Goal: Obtain resource: Download file/media

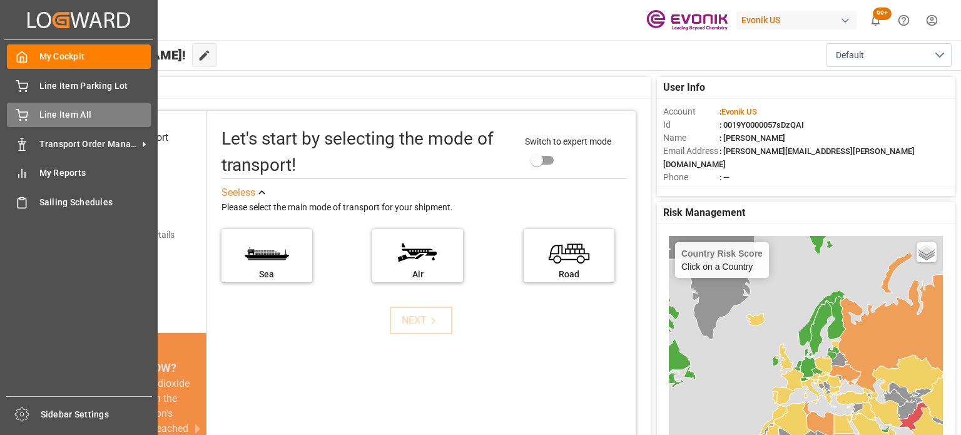
click at [96, 112] on span "Line Item All" at bounding box center [95, 114] width 112 height 13
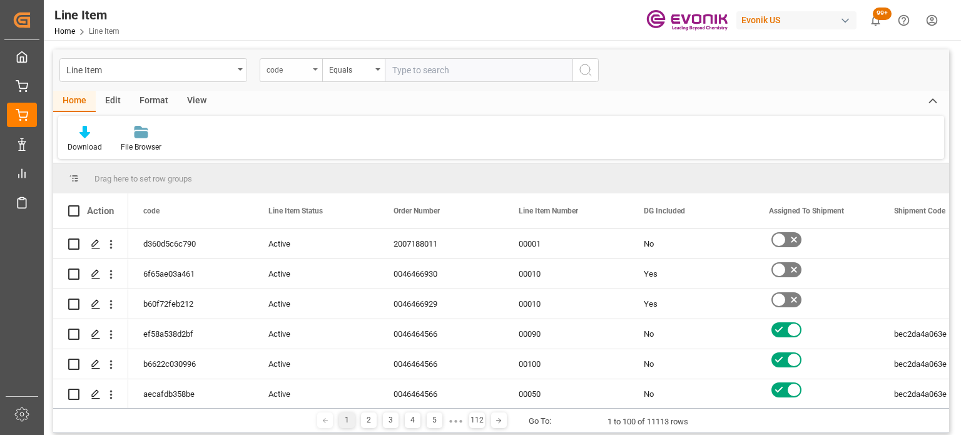
click at [292, 79] on div "code" at bounding box center [291, 70] width 63 height 24
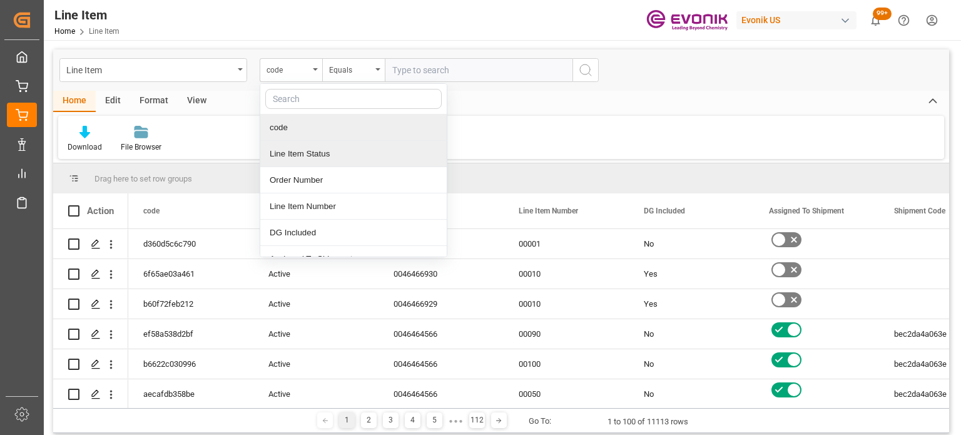
type input "u"
type input "bu"
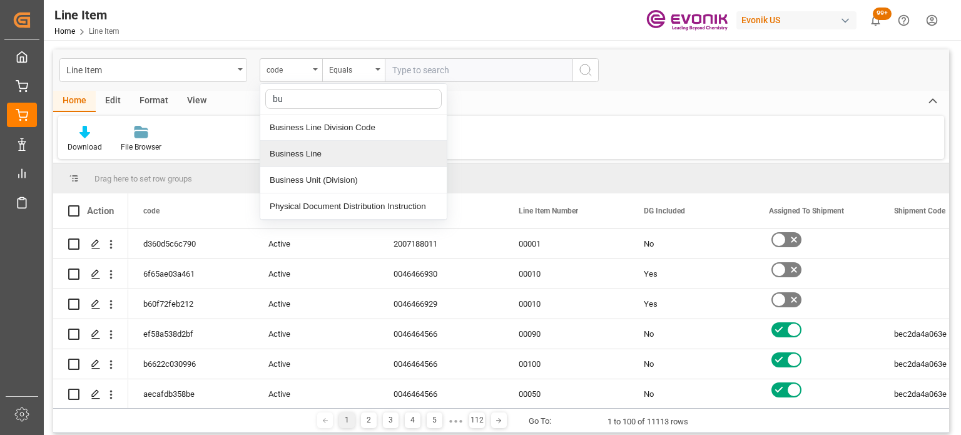
click at [335, 151] on div "Business Line" at bounding box center [353, 154] width 186 height 26
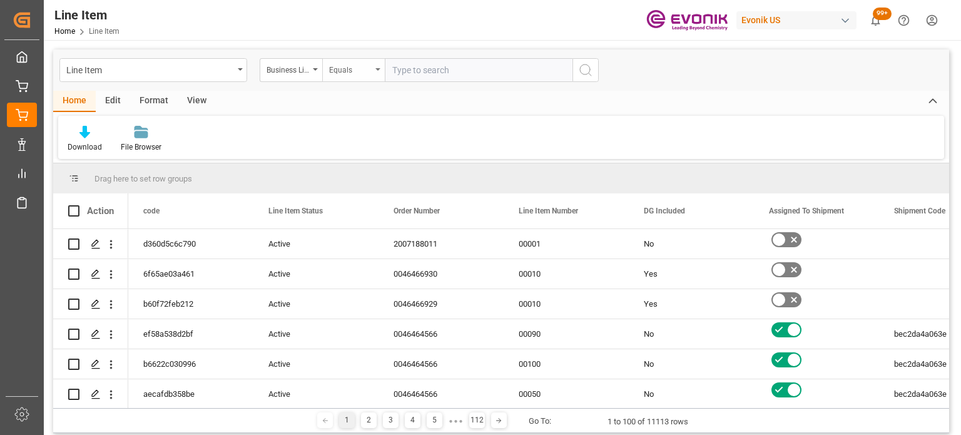
click at [339, 65] on div "Equals" at bounding box center [350, 68] width 43 height 14
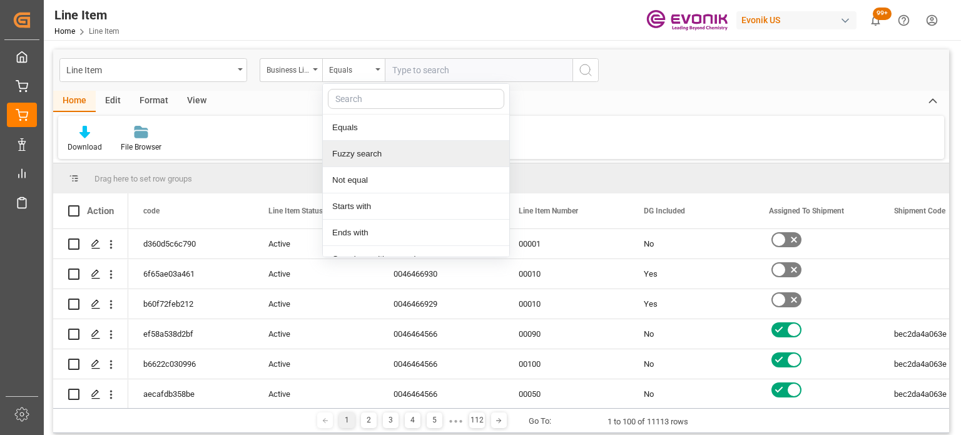
click at [358, 144] on div "Fuzzy search" at bounding box center [416, 154] width 186 height 26
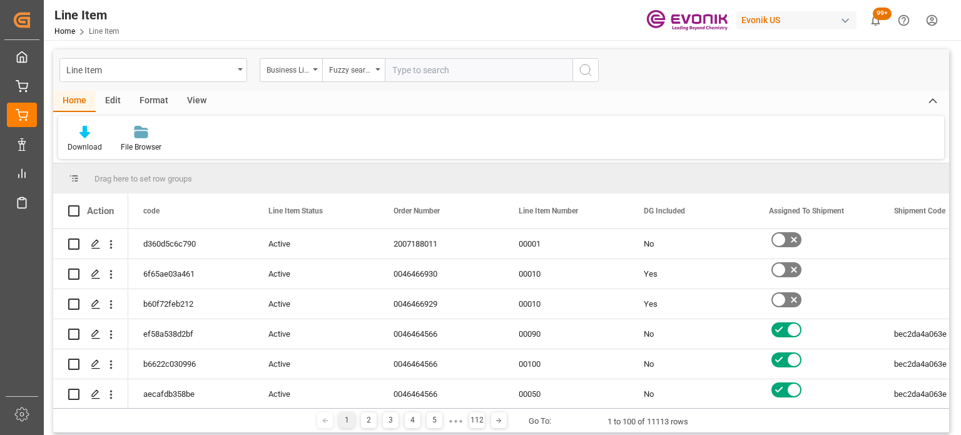
click at [395, 75] on input "text" at bounding box center [479, 70] width 188 height 24
type input "intee"
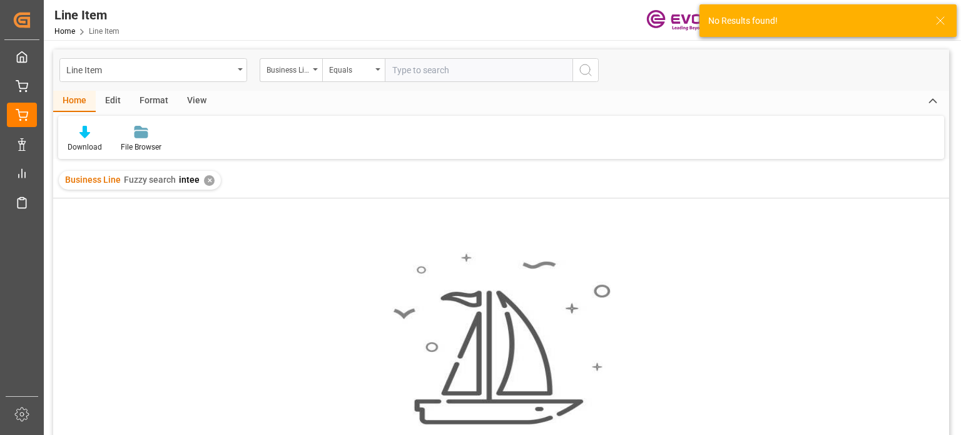
click at [208, 183] on div "✕" at bounding box center [209, 180] width 11 height 11
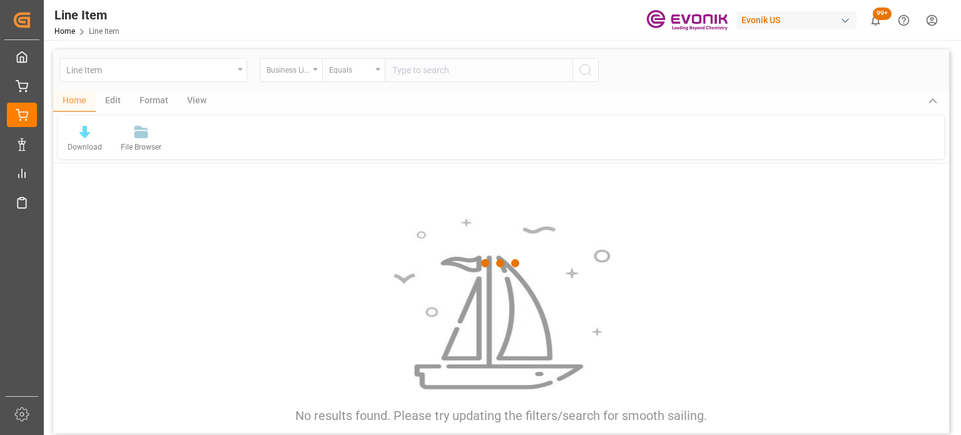
click at [375, 72] on div at bounding box center [501, 262] width 896 height 427
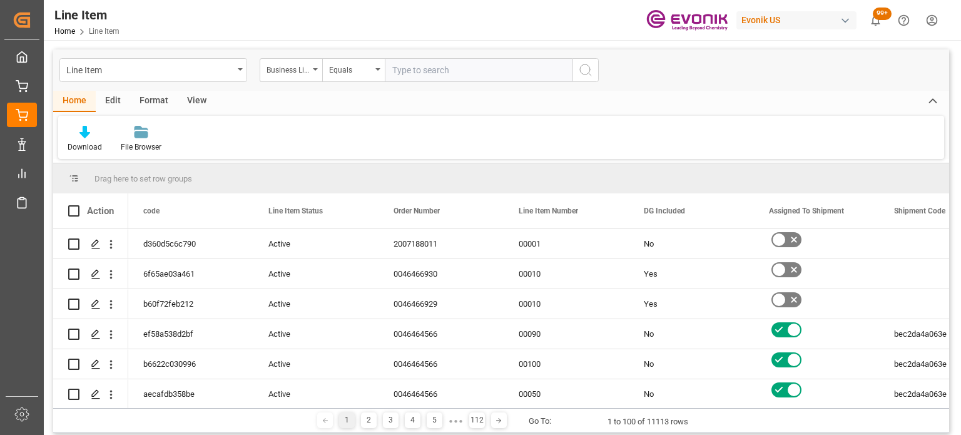
click at [378, 71] on div "Equals" at bounding box center [353, 70] width 63 height 24
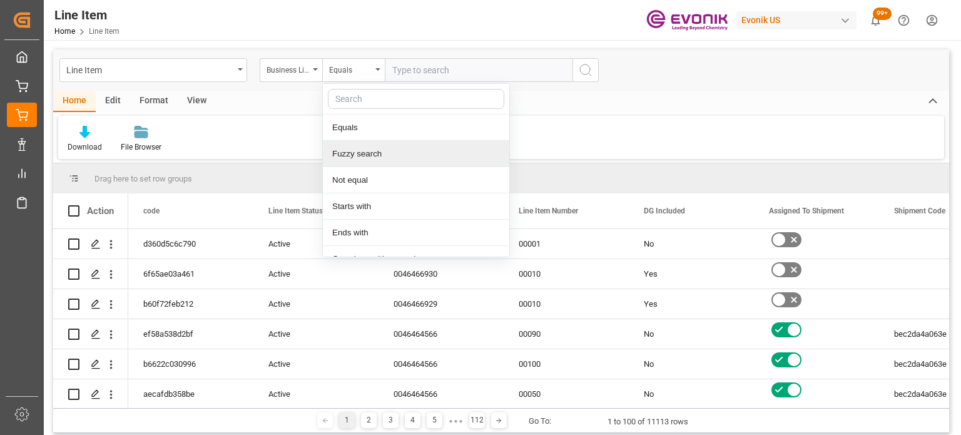
click at [360, 150] on div "Fuzzy search" at bounding box center [416, 154] width 186 height 26
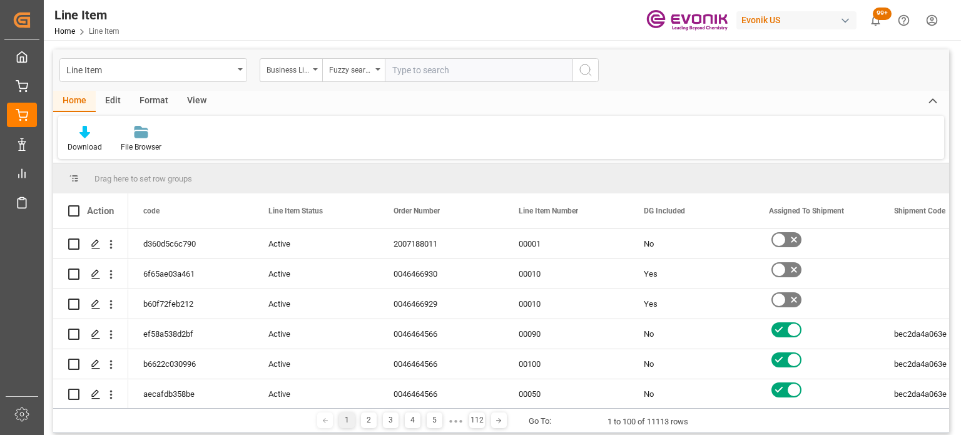
click at [404, 68] on input "text" at bounding box center [479, 70] width 188 height 24
type input "inter"
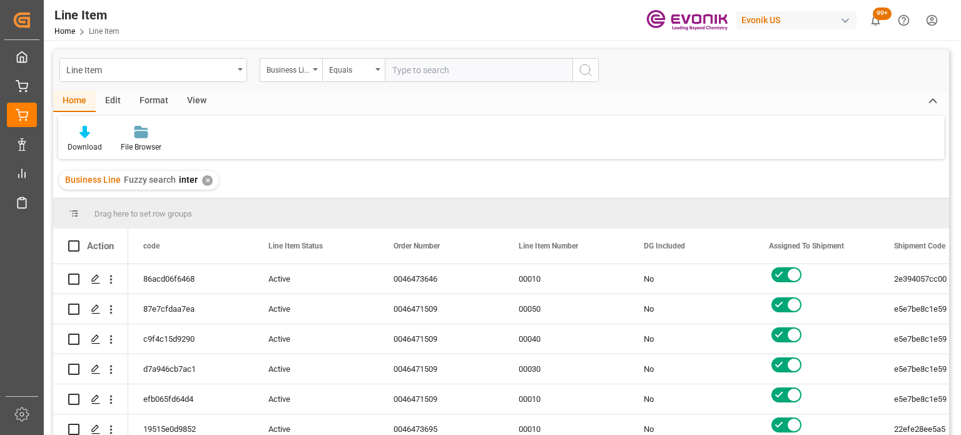
click at [198, 101] on div "View" at bounding box center [197, 101] width 38 height 21
click at [71, 138] on div at bounding box center [80, 131] width 24 height 13
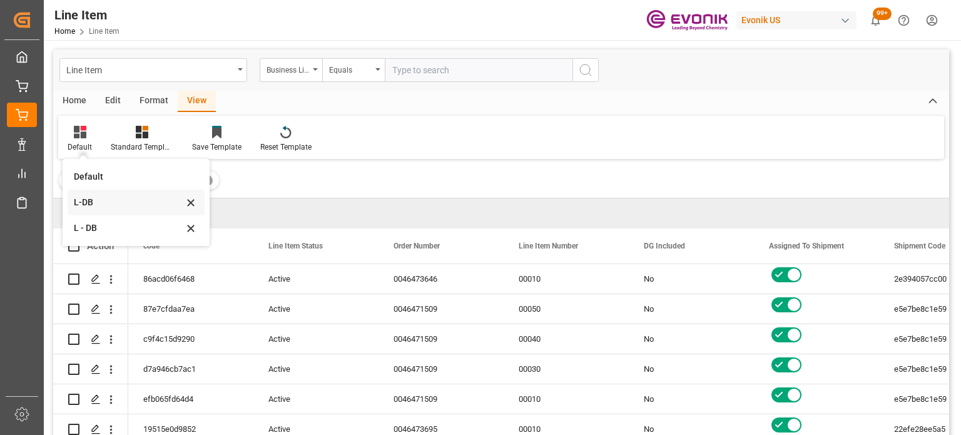
click at [88, 210] on div "L-DB" at bounding box center [136, 203] width 137 height 26
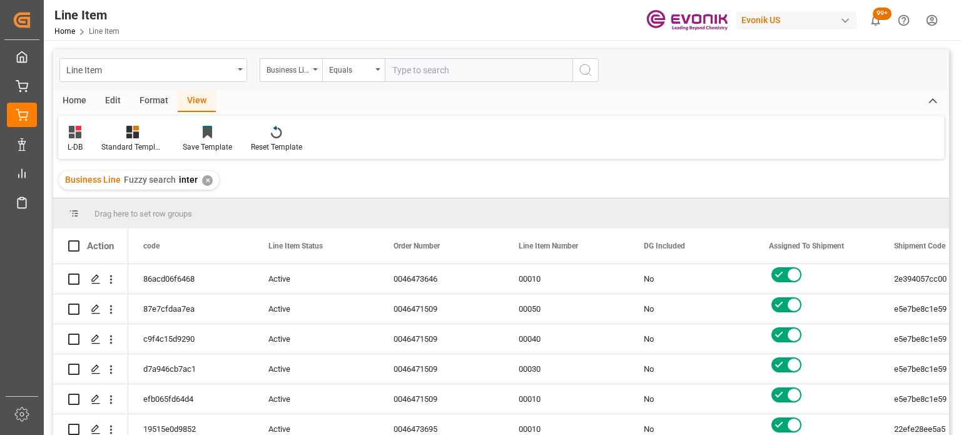
click at [78, 107] on div "Home" at bounding box center [74, 101] width 43 height 21
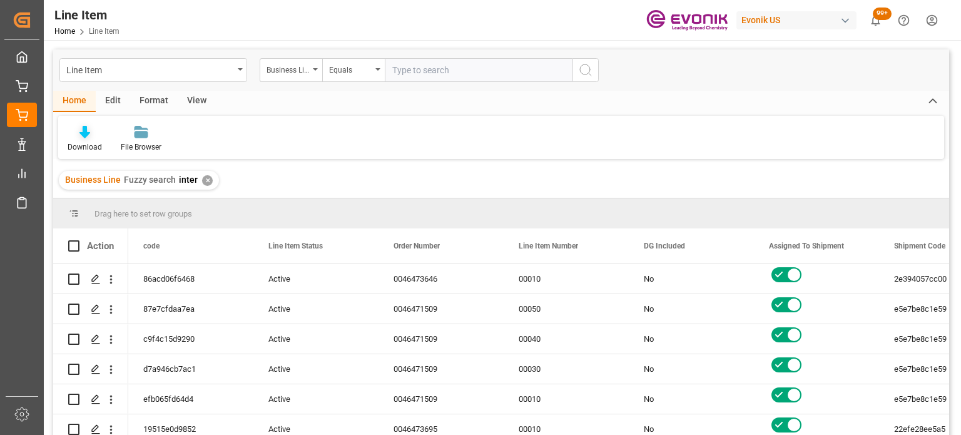
click at [76, 152] on div "Download" at bounding box center [85, 146] width 34 height 11
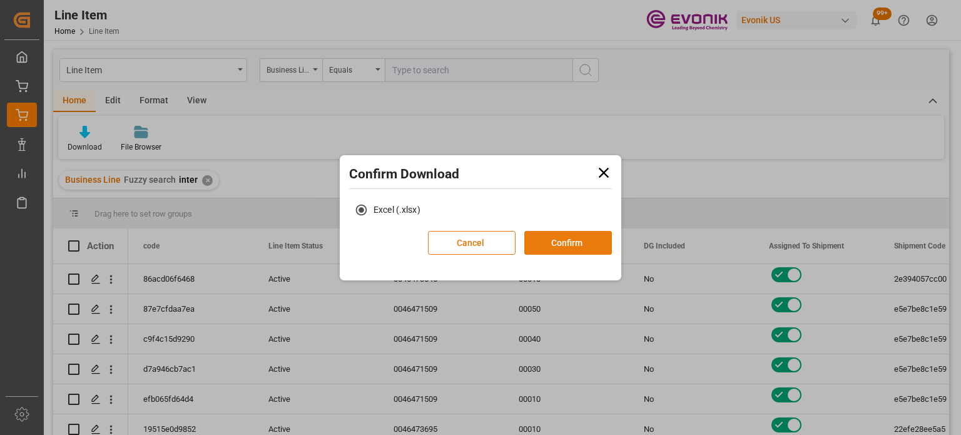
click at [544, 241] on button "Confirm" at bounding box center [568, 243] width 88 height 24
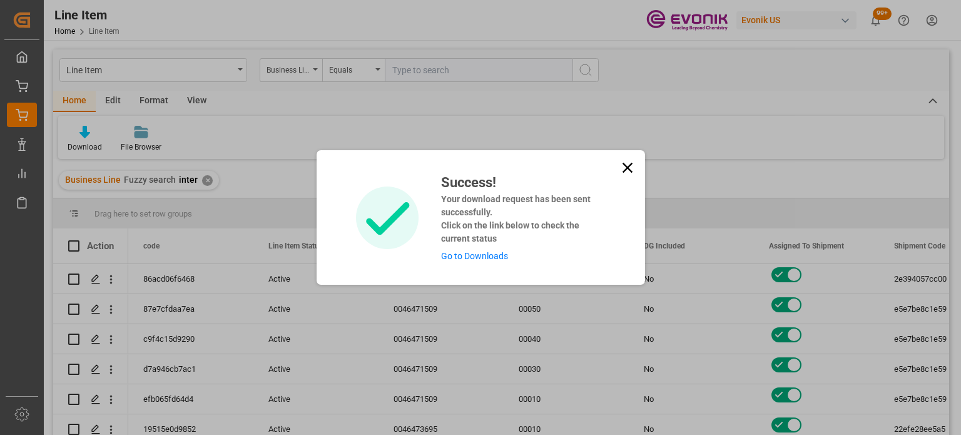
click at [629, 166] on icon at bounding box center [628, 168] width 18 height 18
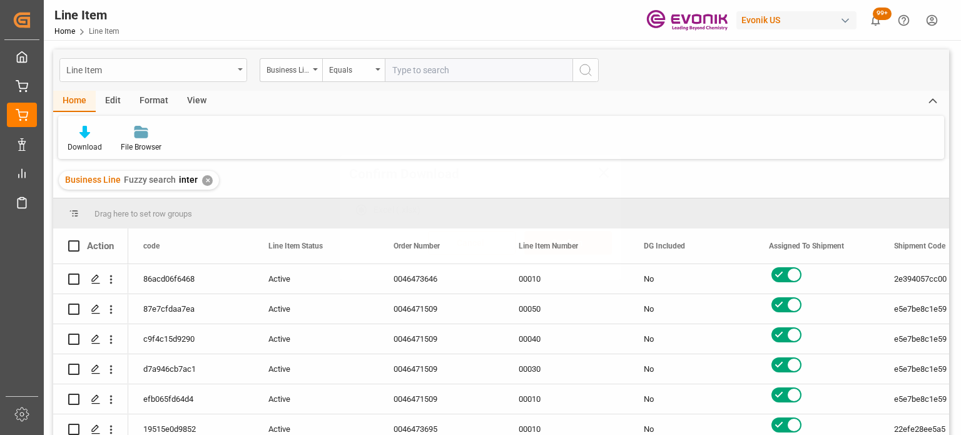
click at [235, 74] on div "Line Item" at bounding box center [153, 70] width 188 height 24
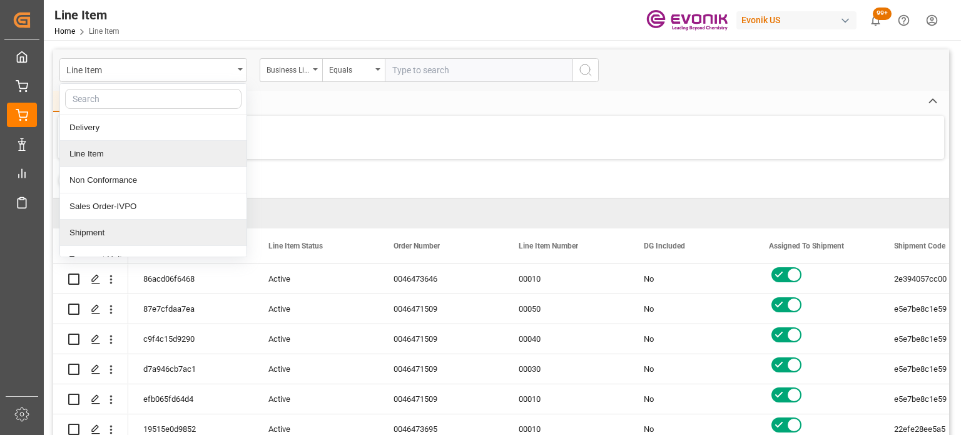
scroll to position [40, 0]
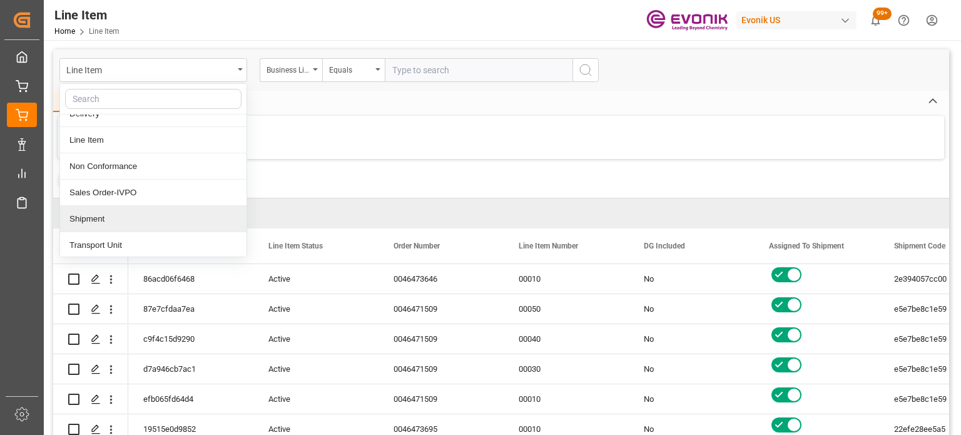
click at [121, 218] on div "Shipment" at bounding box center [153, 219] width 186 height 26
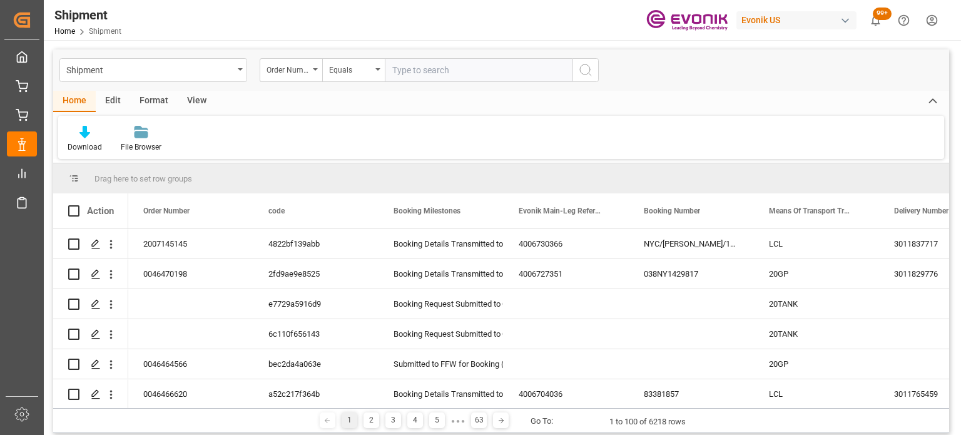
click at [313, 72] on div "Order Number" at bounding box center [291, 70] width 63 height 24
type input "bus"
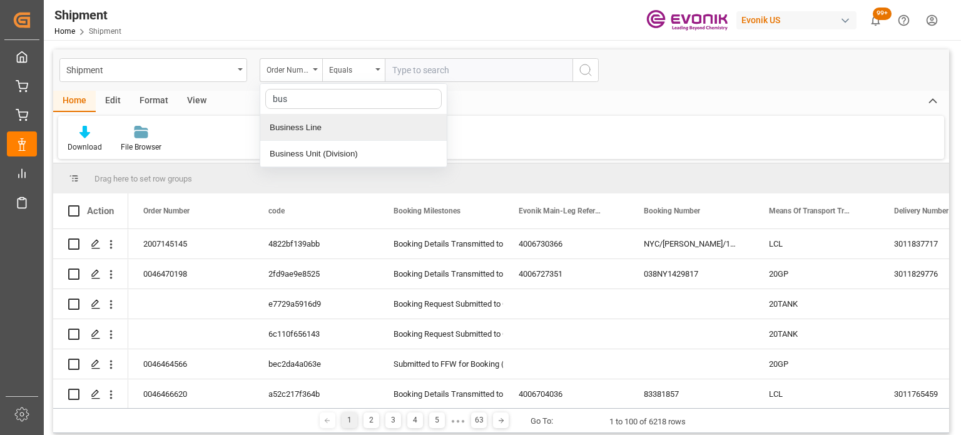
click at [288, 129] on div "Business Line" at bounding box center [353, 127] width 186 height 26
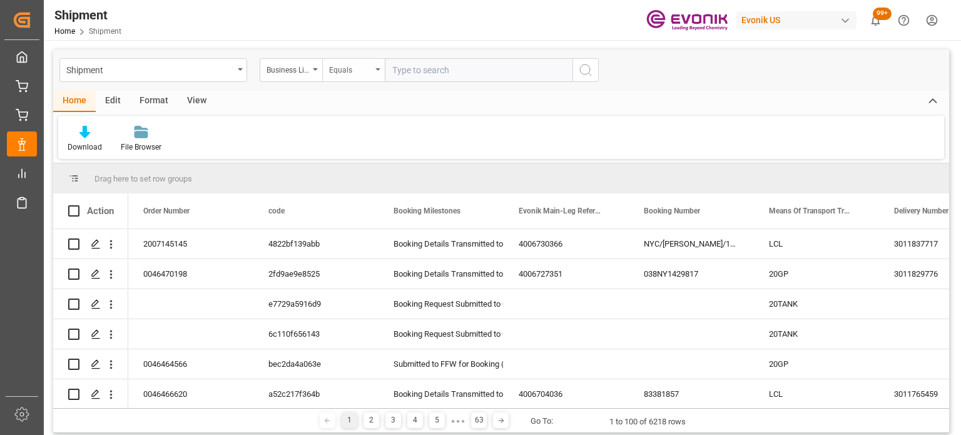
click at [350, 74] on div "Equals" at bounding box center [350, 68] width 43 height 14
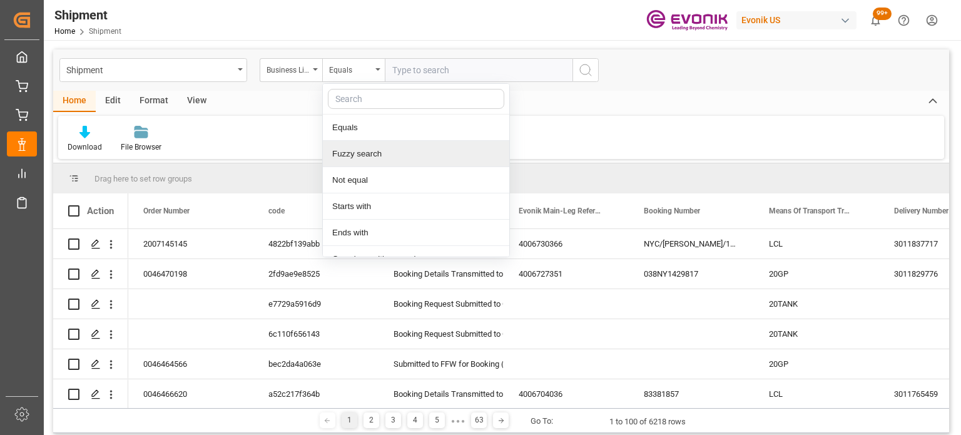
click at [369, 160] on div "Fuzzy search" at bounding box center [416, 154] width 186 height 26
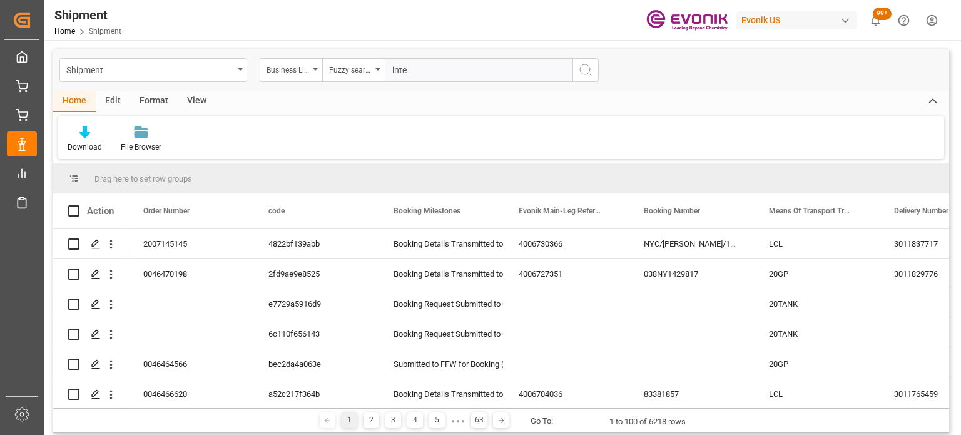
type input "inter"
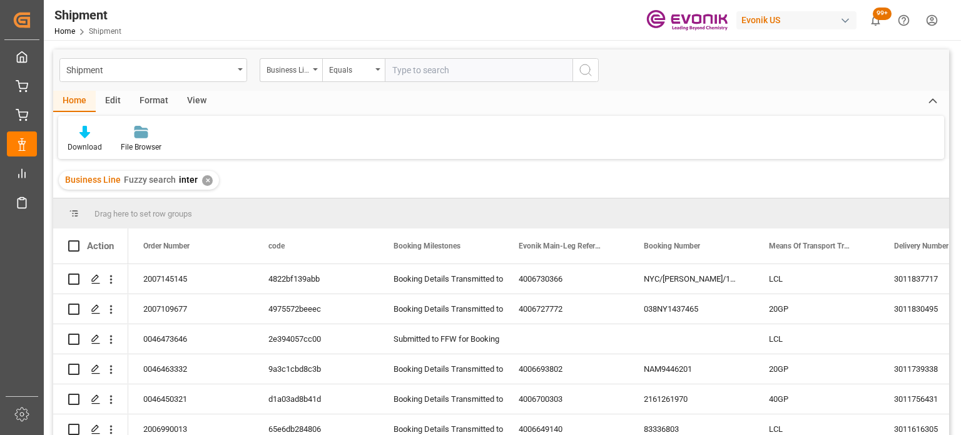
click at [87, 134] on icon at bounding box center [84, 132] width 11 height 13
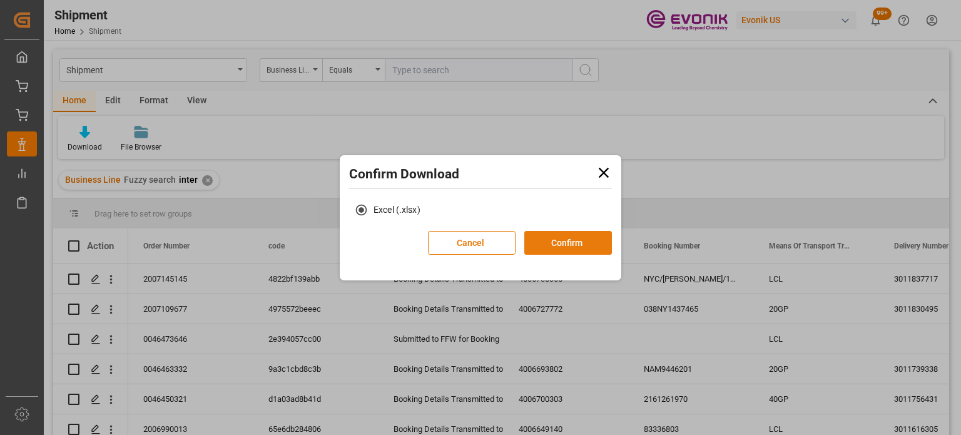
click at [547, 234] on button "Confirm" at bounding box center [568, 243] width 88 height 24
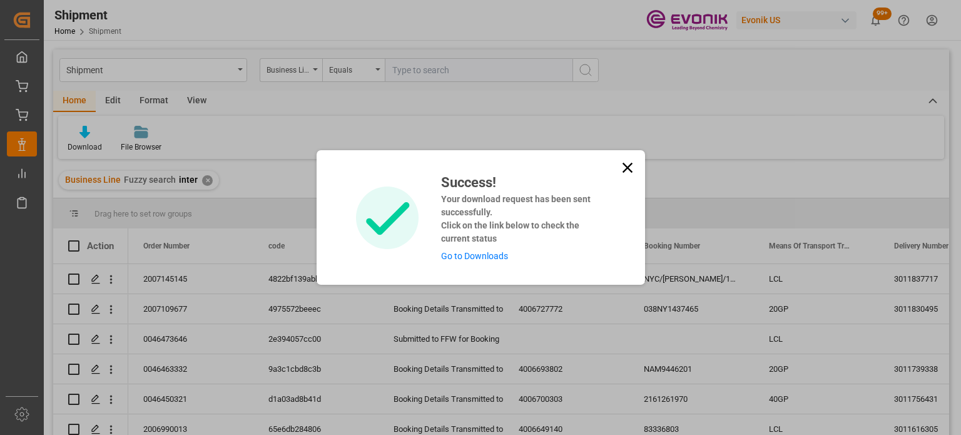
click at [625, 166] on icon at bounding box center [627, 168] width 10 height 10
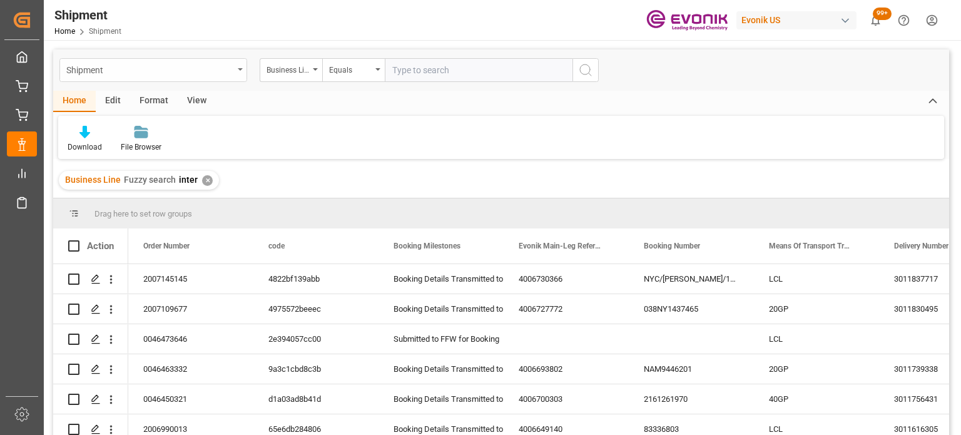
click at [238, 64] on div "Shipment" at bounding box center [153, 70] width 188 height 24
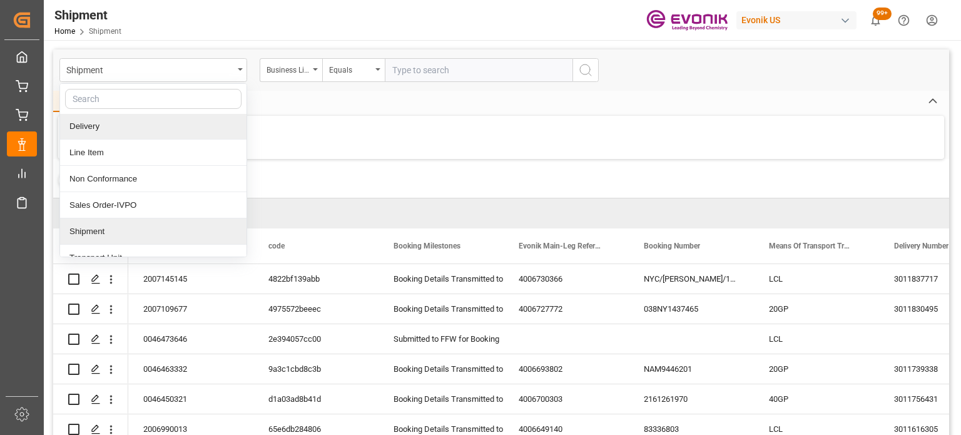
scroll to position [40, 0]
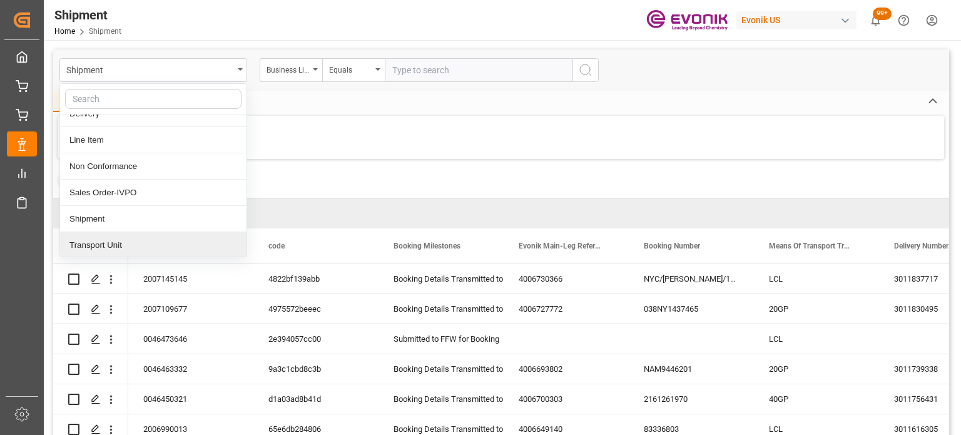
click at [92, 240] on div "Transport Unit" at bounding box center [153, 245] width 186 height 26
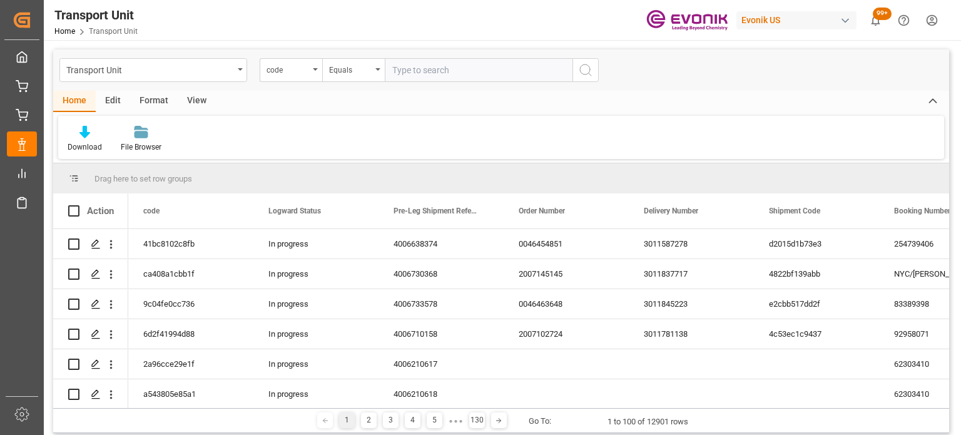
click at [198, 105] on div "View" at bounding box center [197, 101] width 38 height 21
click at [93, 131] on div "Default" at bounding box center [79, 139] width 43 height 28
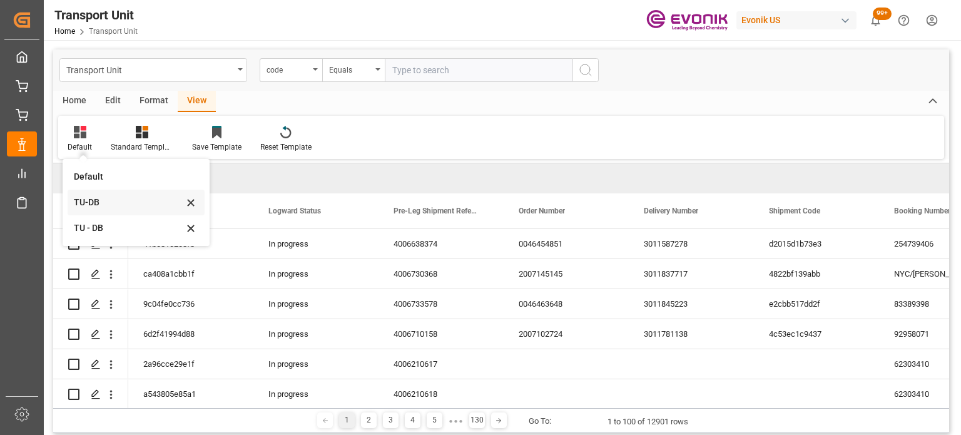
click at [103, 206] on div "TU-DB" at bounding box center [128, 202] width 109 height 13
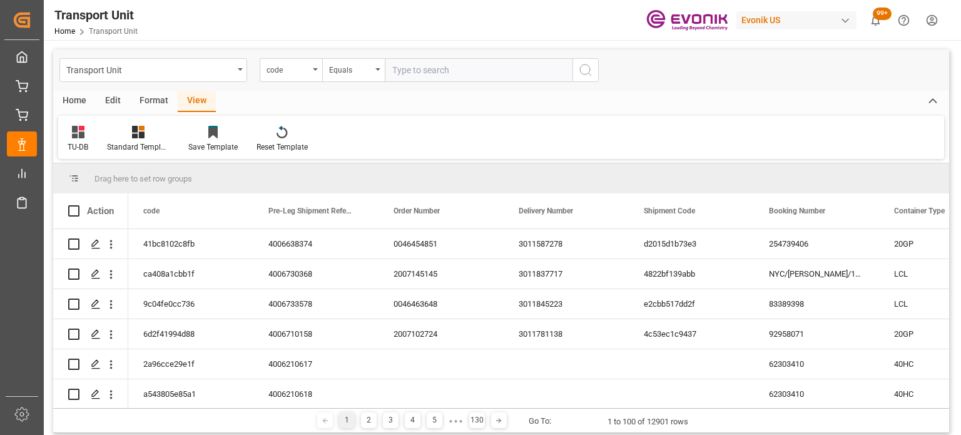
click at [81, 103] on div "Home" at bounding box center [74, 101] width 43 height 21
click at [82, 139] on div "Download" at bounding box center [84, 139] width 53 height 28
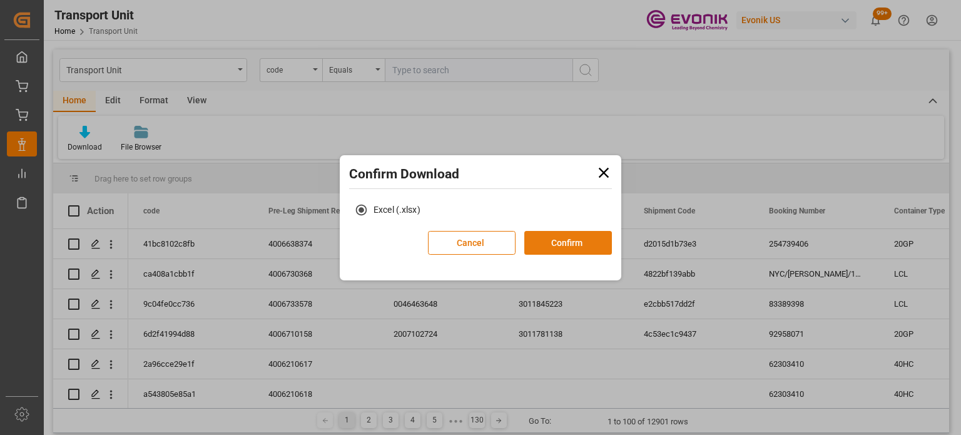
click at [544, 234] on button "Confirm" at bounding box center [568, 243] width 88 height 24
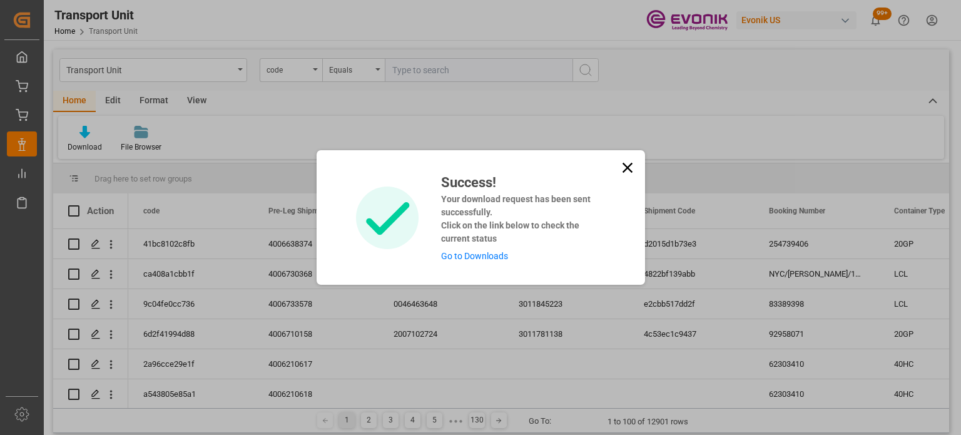
click at [624, 168] on icon at bounding box center [628, 168] width 18 height 18
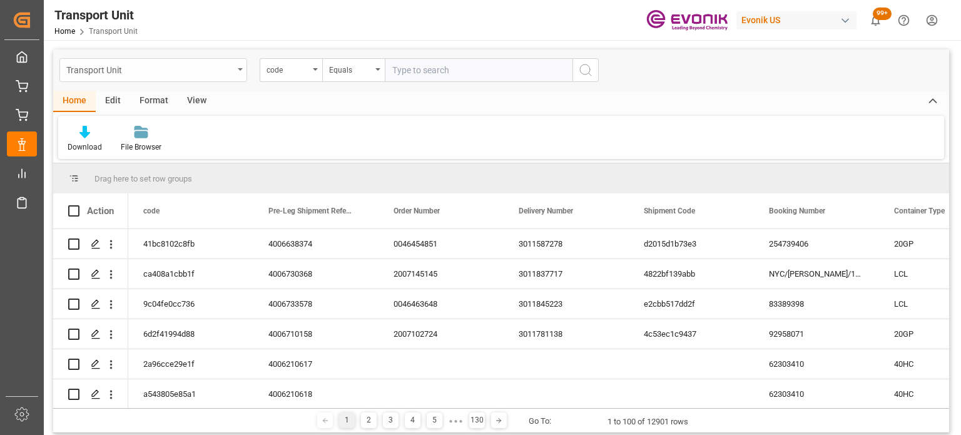
click at [246, 68] on div "Transport Unit" at bounding box center [153, 70] width 188 height 24
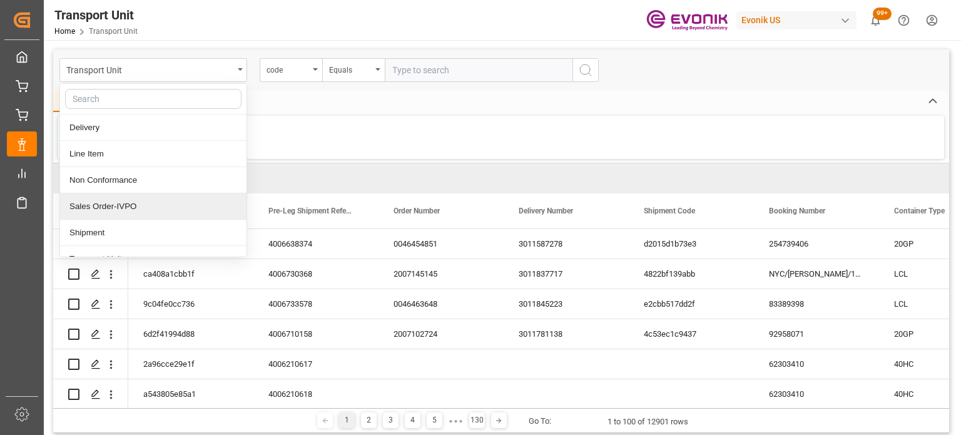
scroll to position [40, 0]
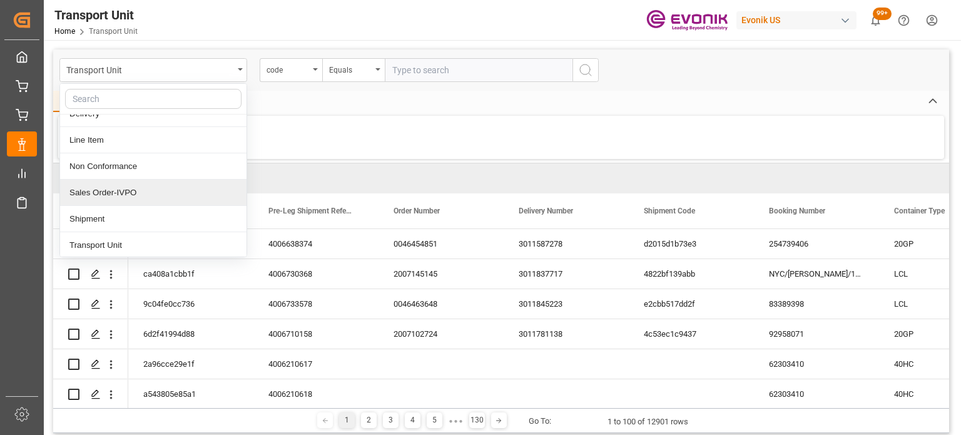
click at [125, 221] on div "Shipment" at bounding box center [153, 219] width 186 height 26
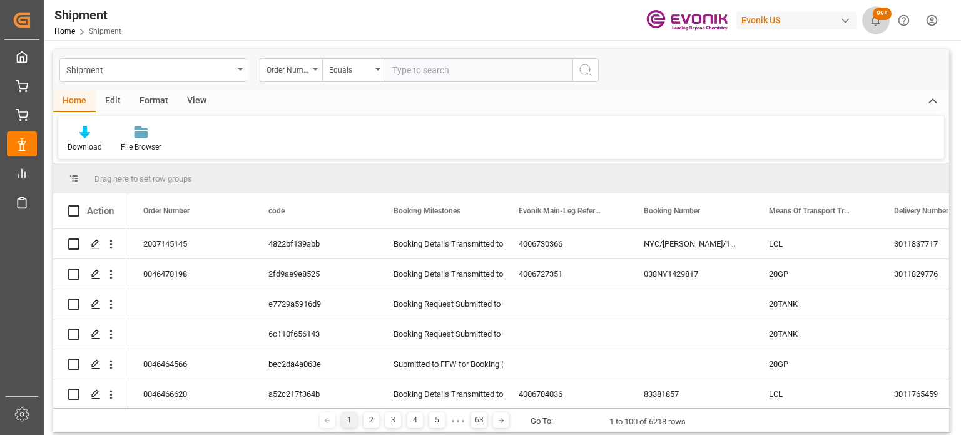
click at [888, 26] on button "99+" at bounding box center [875, 20] width 28 height 28
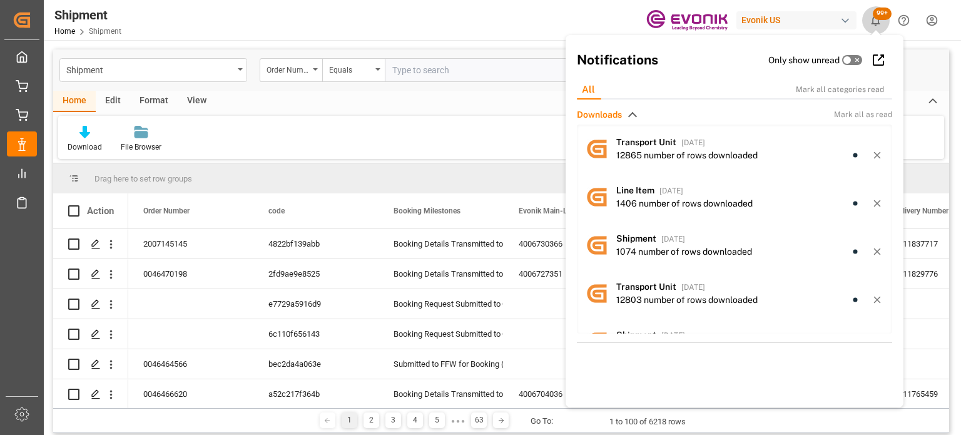
click at [888, 26] on button "99+" at bounding box center [875, 20] width 28 height 28
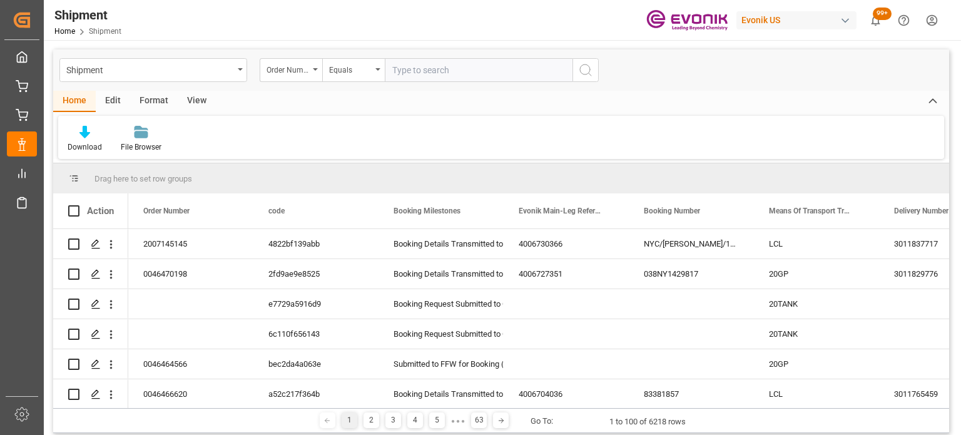
click at [877, 24] on icon "show 100 new notifications" at bounding box center [875, 20] width 13 height 13
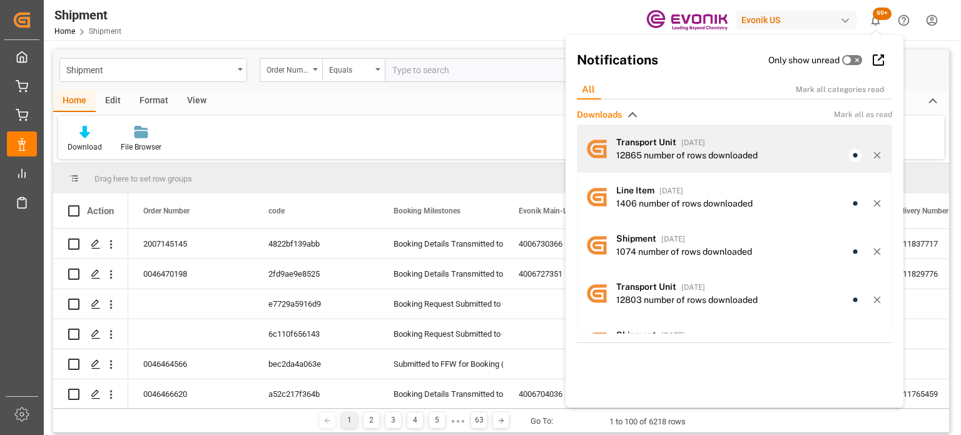
click at [631, 153] on div "12865 number of rows downloaded" at bounding box center [686, 155] width 141 height 13
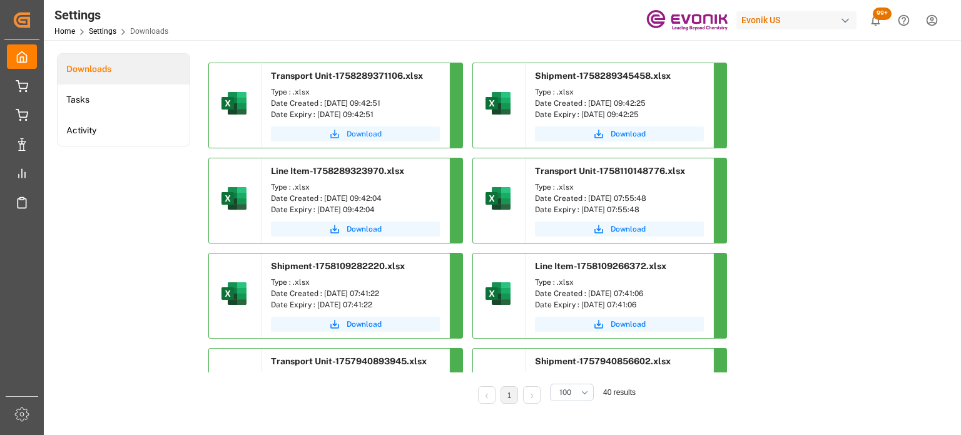
click at [368, 131] on span "Download" at bounding box center [364, 133] width 35 height 11
click at [634, 131] on span "Download" at bounding box center [628, 133] width 35 height 11
click at [359, 230] on span "Download" at bounding box center [364, 228] width 35 height 11
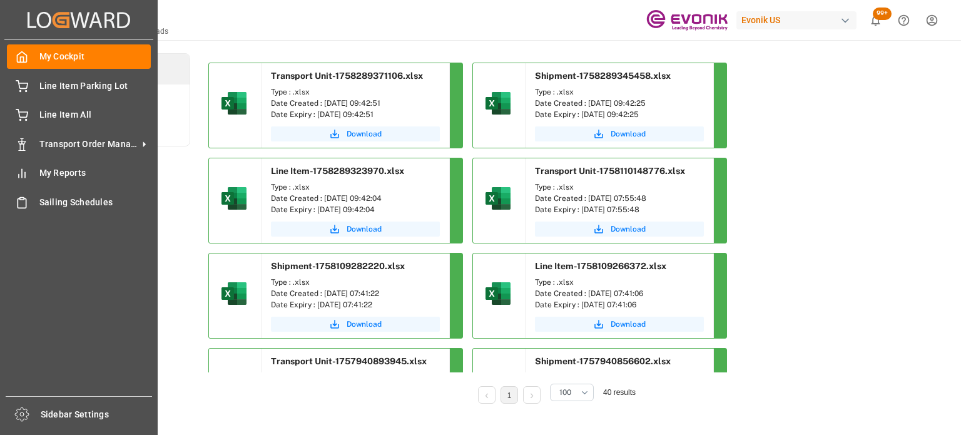
click at [49, 99] on div "My Cockpit My Cockpit Line Item Parking Lot Line Item Parking Lot Line Item All…" at bounding box center [78, 218] width 149 height 356
click at [50, 92] on span "Line Item Parking Lot" at bounding box center [95, 85] width 112 height 13
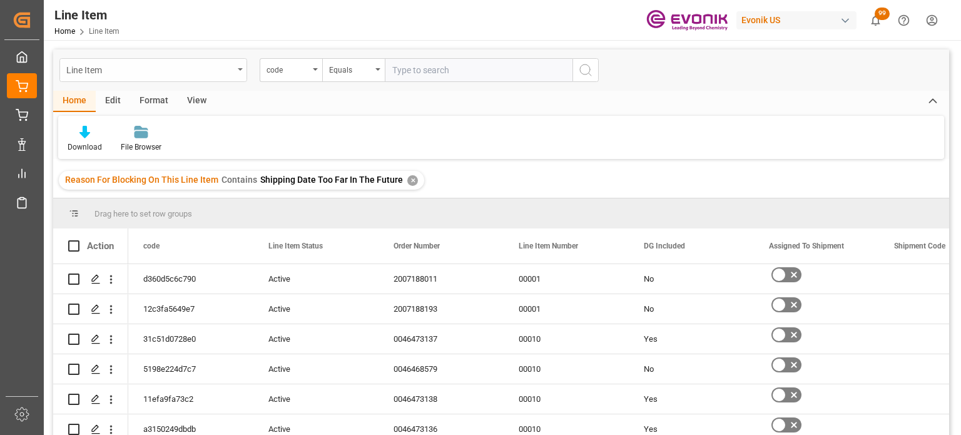
click at [214, 72] on div "Line Item" at bounding box center [149, 69] width 167 height 16
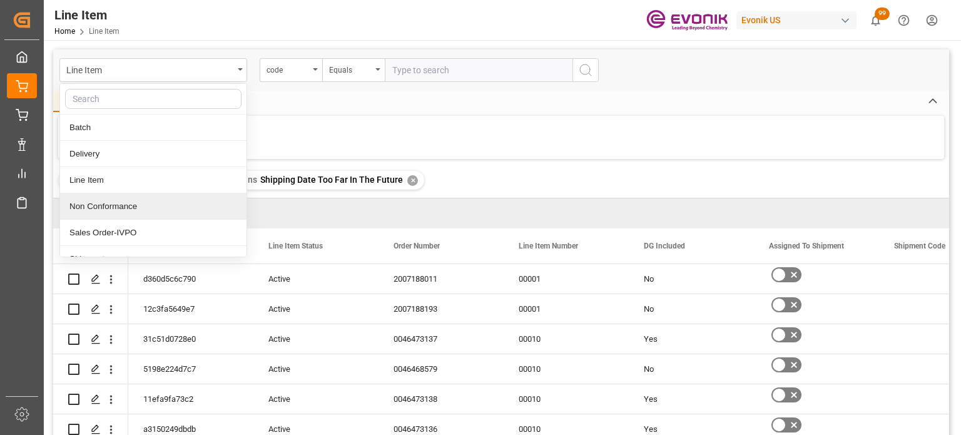
scroll to position [40, 0]
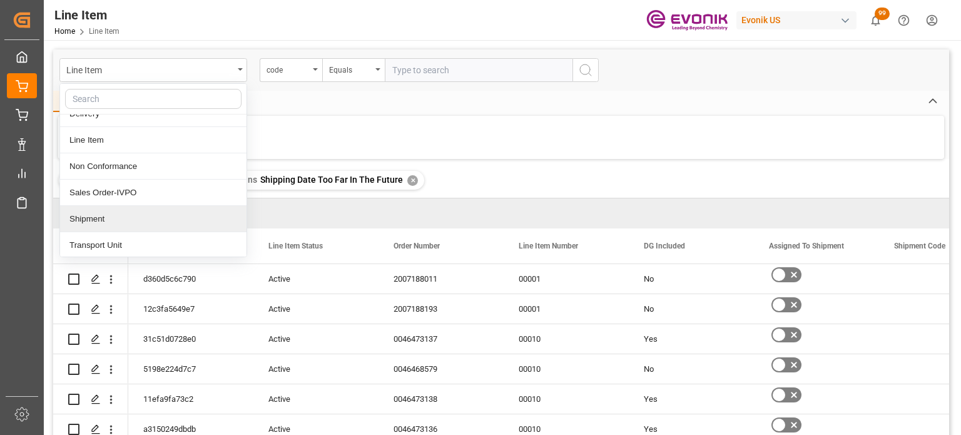
click at [111, 219] on div "Shipment" at bounding box center [153, 219] width 186 height 26
